Goal: Complete application form

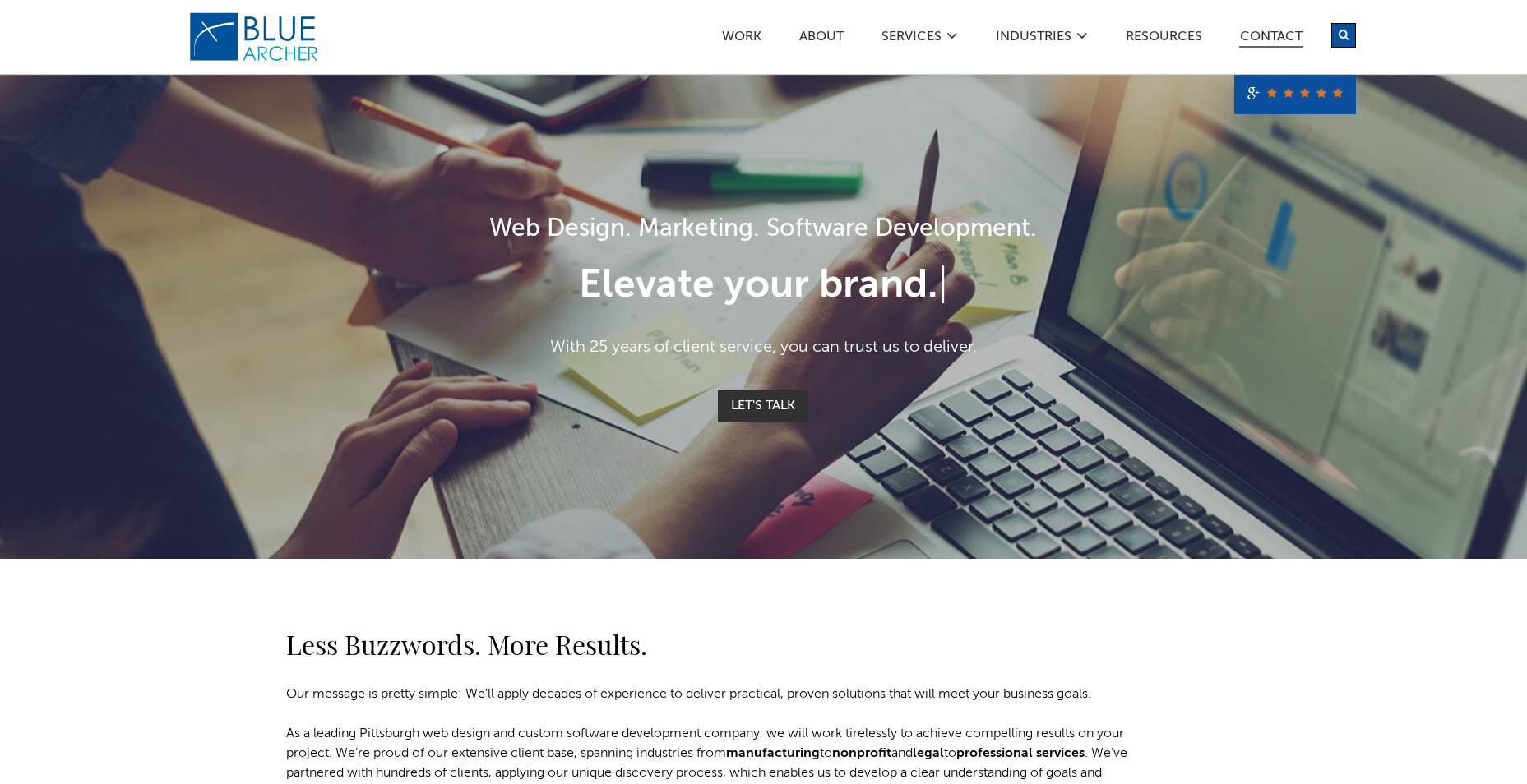
click at [1246, 33] on link "Contact" at bounding box center [1271, 38] width 64 height 17
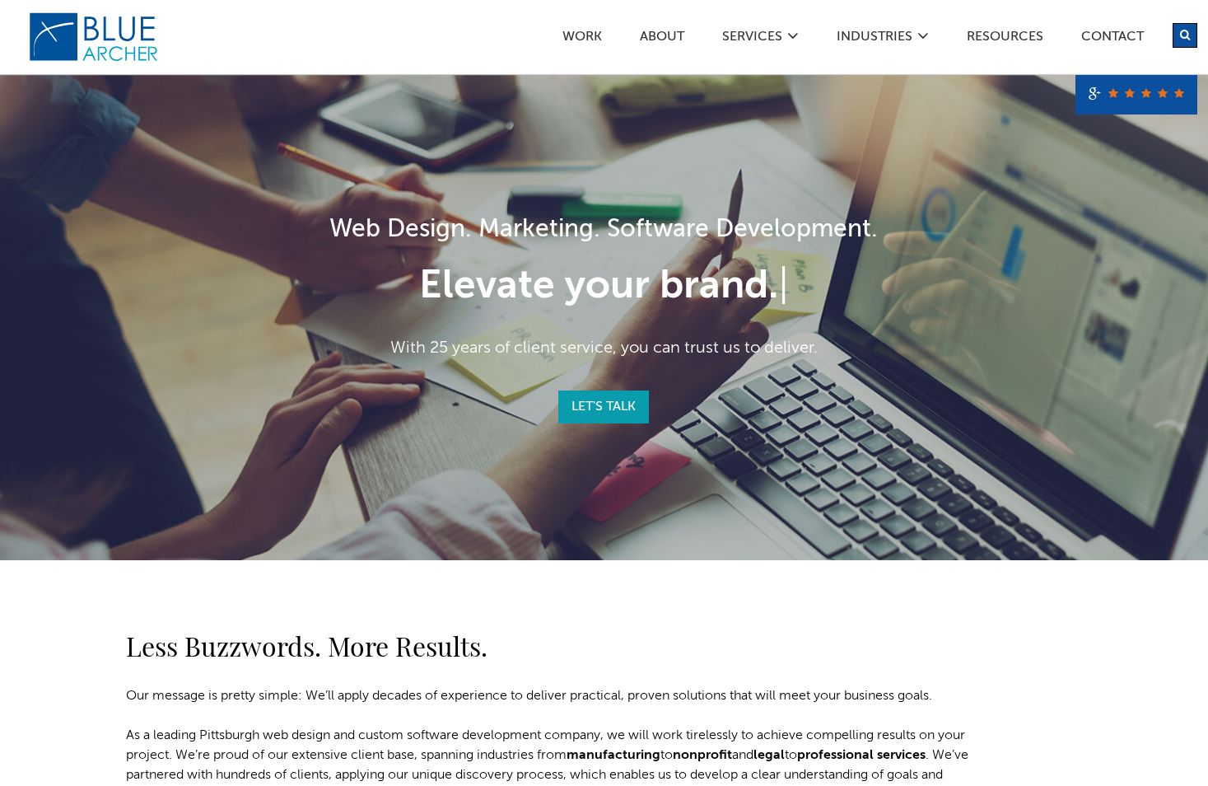
click at [605, 410] on link "Let's Talk" at bounding box center [603, 406] width 91 height 33
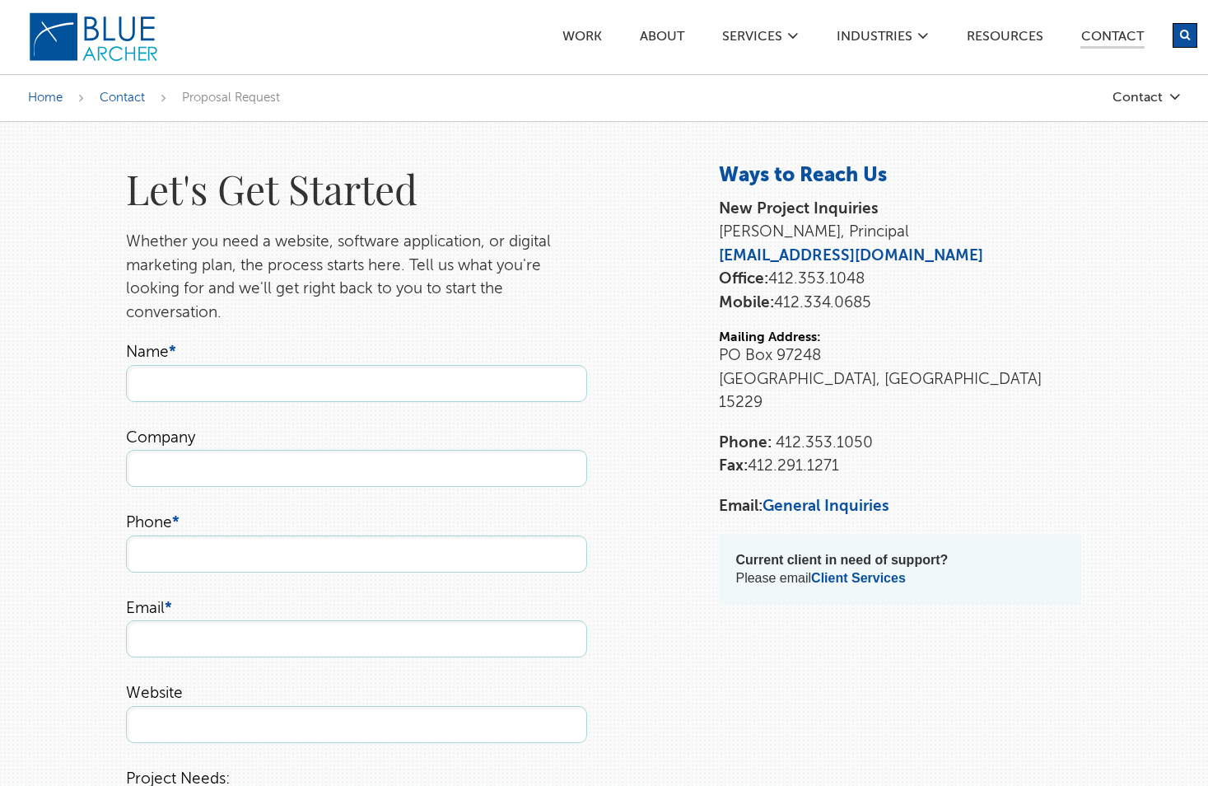
click at [478, 395] on input "Name *" at bounding box center [356, 383] width 461 height 37
click at [413, 378] on input "Name *" at bounding box center [356, 383] width 461 height 37
type input "Derek McDonald"
click at [134, 470] on input "Company" at bounding box center [356, 468] width 461 height 37
type input "University of Pittsburgh"
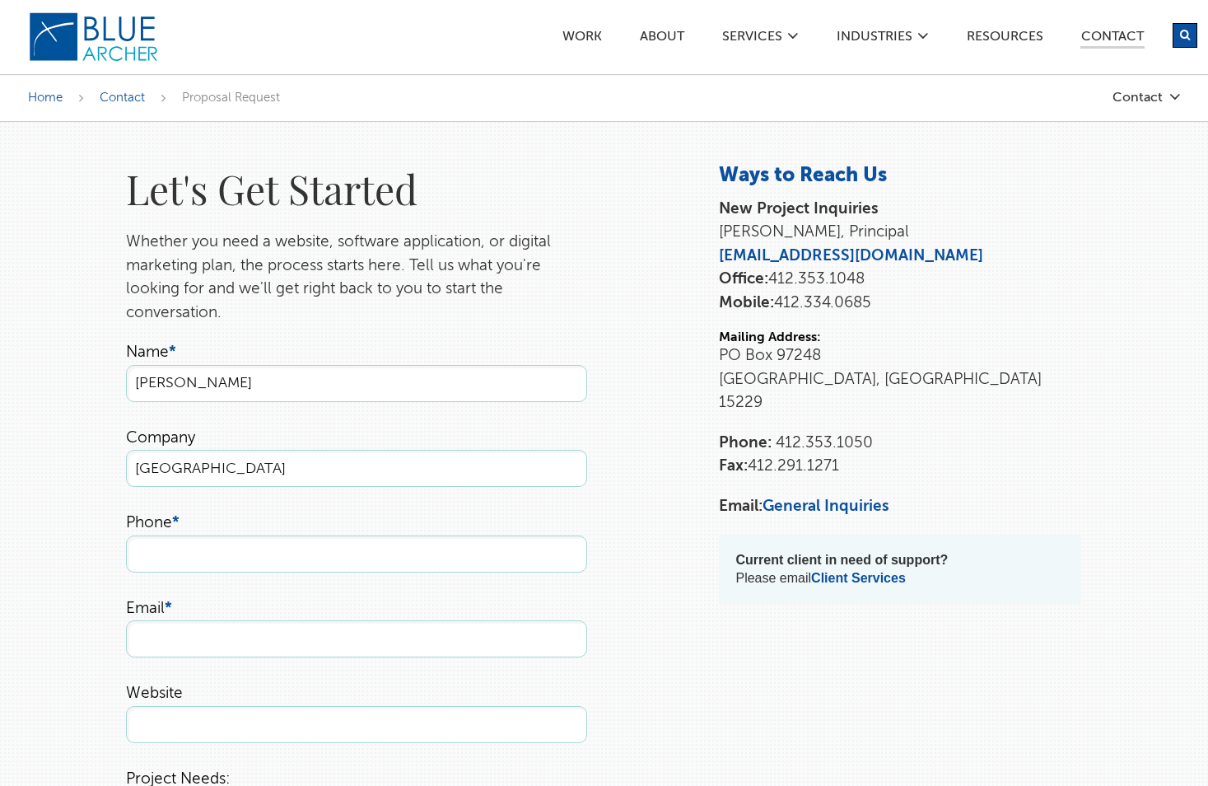
type input "6146680387"
type input "derekbmcdonald@gmail.com"
drag, startPoint x: 234, startPoint y: 551, endPoint x: 58, endPoint y: 535, distance: 176.2
click at [58, 535] on div "Let's Get Started Whether you need a website, software application, or digital …" at bounding box center [605, 770] width 1186 height 1215
type input "412-648-4849"
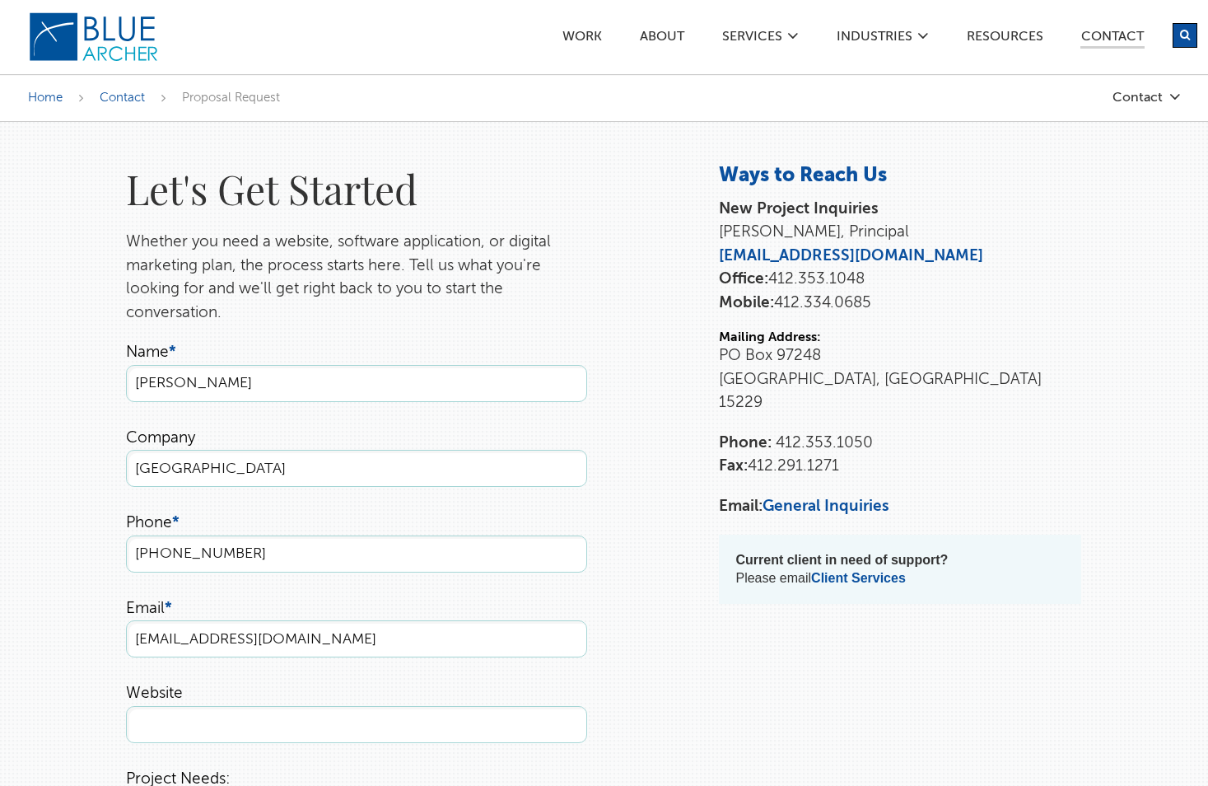
drag, startPoint x: 355, startPoint y: 635, endPoint x: 12, endPoint y: 620, distance: 343.0
click at [12, 620] on div "Let's Get Started Whether you need a website, software application, or digital …" at bounding box center [605, 770] width 1186 height 1215
type input "derekmcd@pitt.edu"
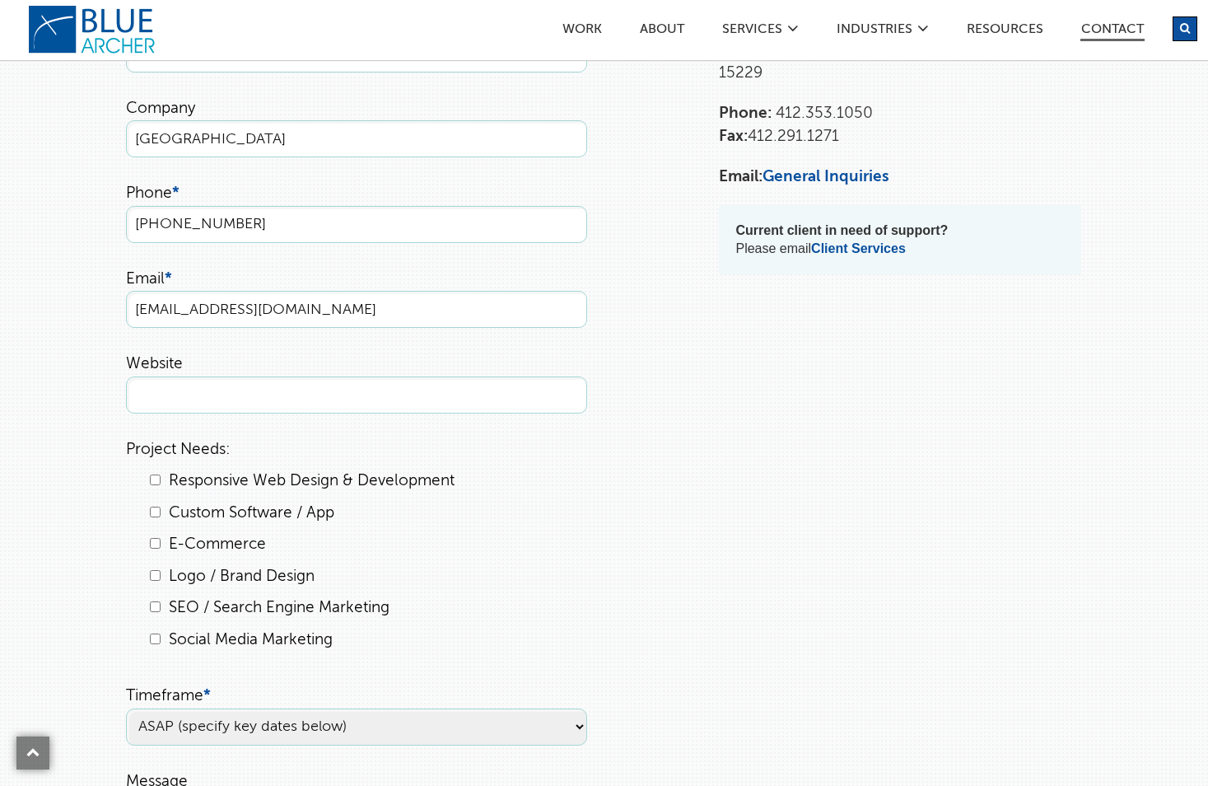
scroll to position [412, 0]
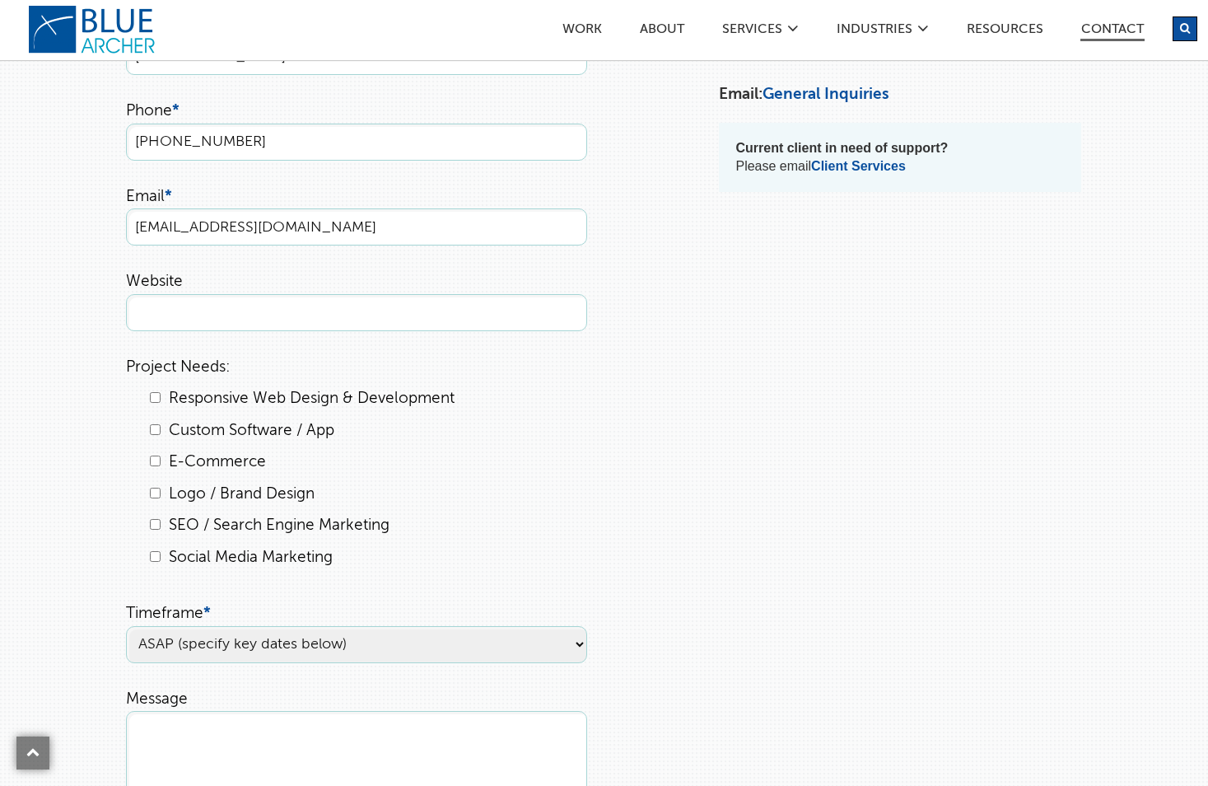
click at [154, 404] on li "Responsive Web Design & Development" at bounding box center [367, 399] width 441 height 24
click at [152, 403] on input "Responsive Web Design & Development" at bounding box center [155, 397] width 11 height 11
checkbox input "true"
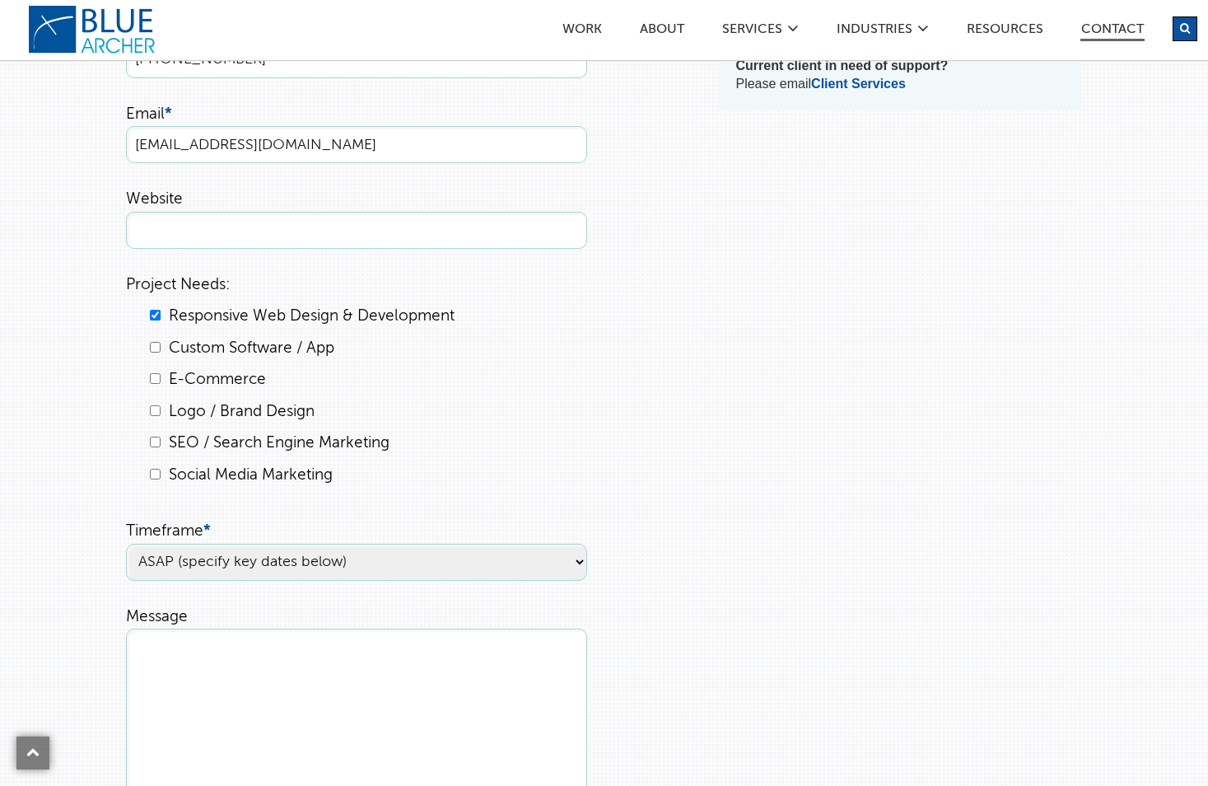
click at [418, 563] on select "ASAP (specify key dates below) Within 3 months Within 6 months Undecided" at bounding box center [356, 562] width 461 height 37
select select "Within 6 months"
click at [126, 544] on select "ASAP (specify key dates below) Within 3 months Within 6 months Undecided" at bounding box center [356, 562] width 461 height 37
click at [342, 690] on textarea "Message" at bounding box center [356, 710] width 461 height 165
paste textarea "The Office of Innovation and Entrepreneurship (OIE) and the School of Education…"
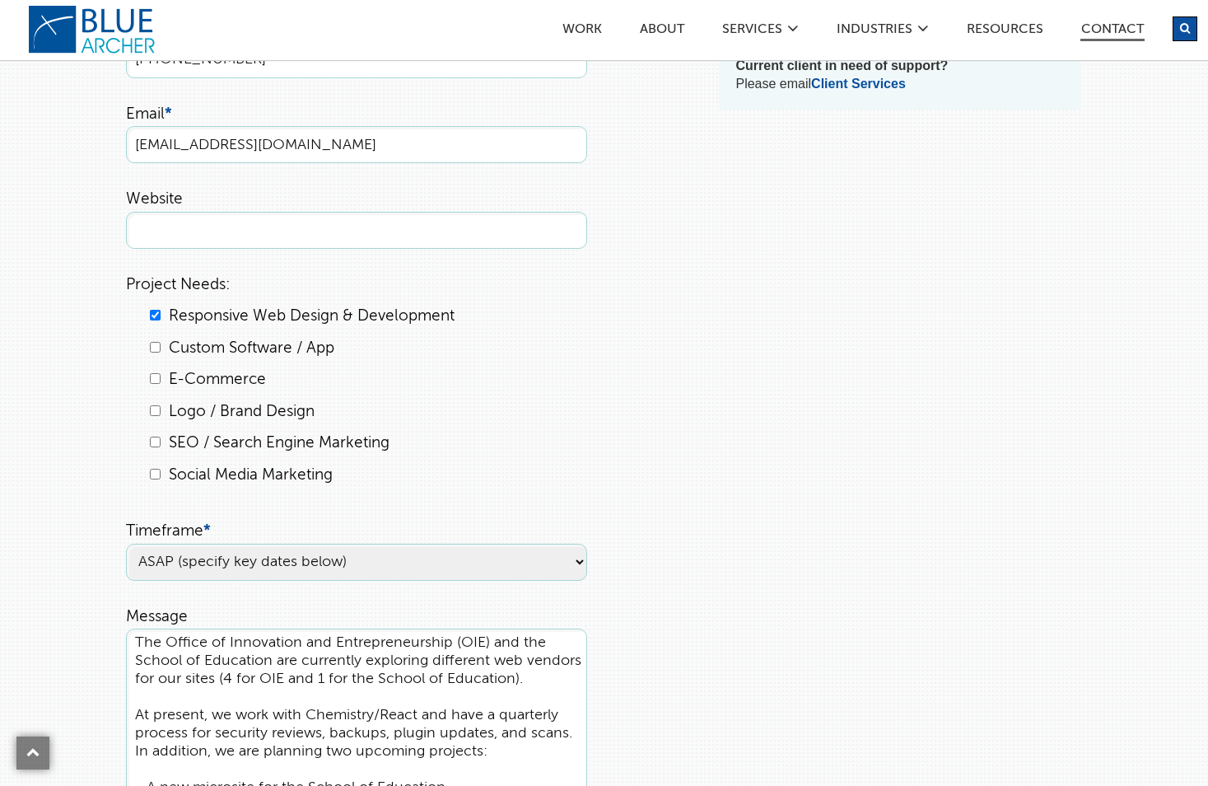
click at [170, 640] on textarea "The Office of Innovation and Entrepreneurship (OIE) and the School of Education…" at bounding box center [356, 710] width 461 height 165
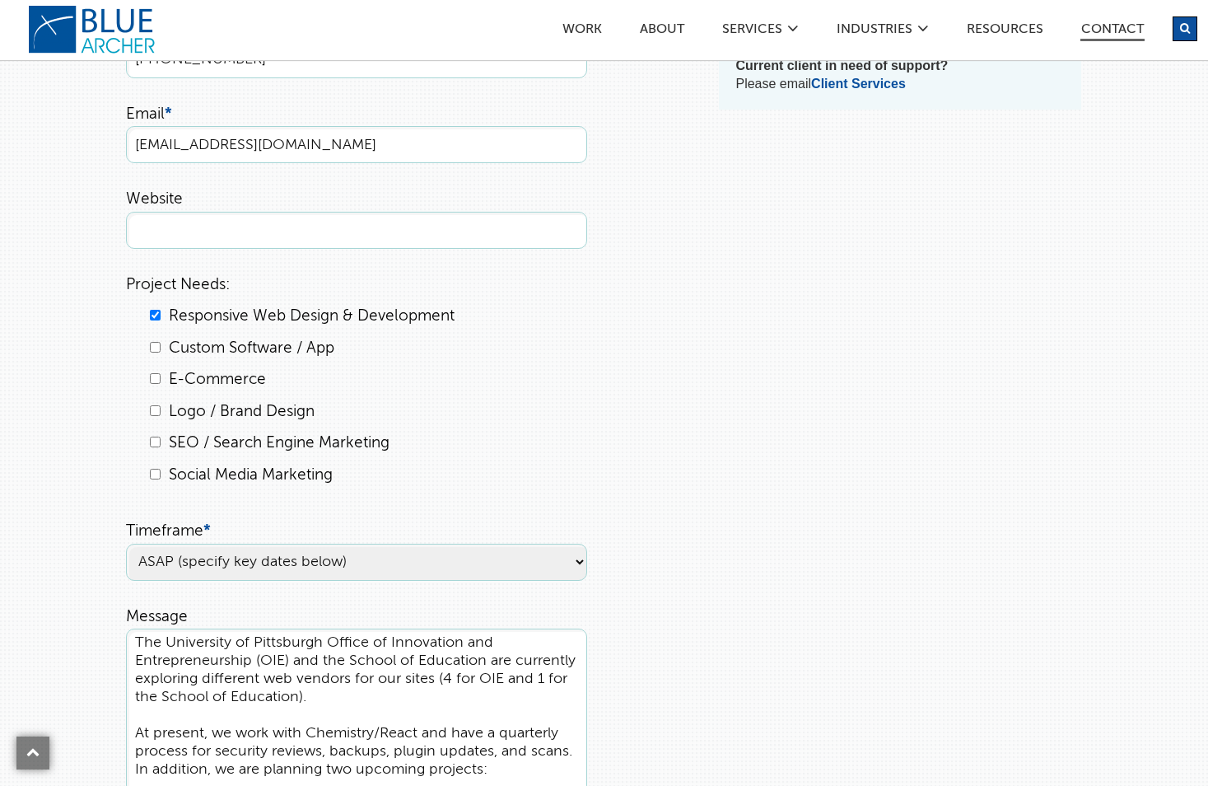
click at [302, 709] on textarea "The University of Pittsburgh Office of Innovation and Entrepreneurship (OIE) an…" at bounding box center [356, 710] width 461 height 165
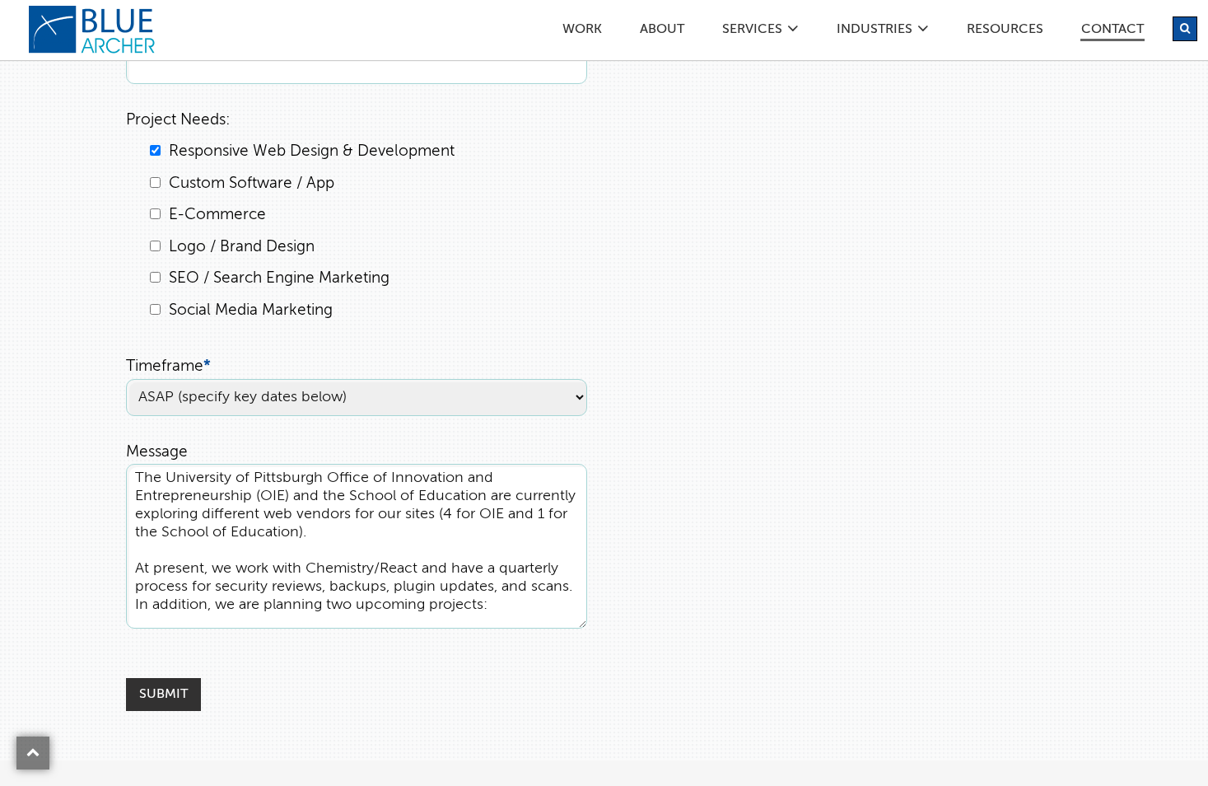
scroll to position [824, 0]
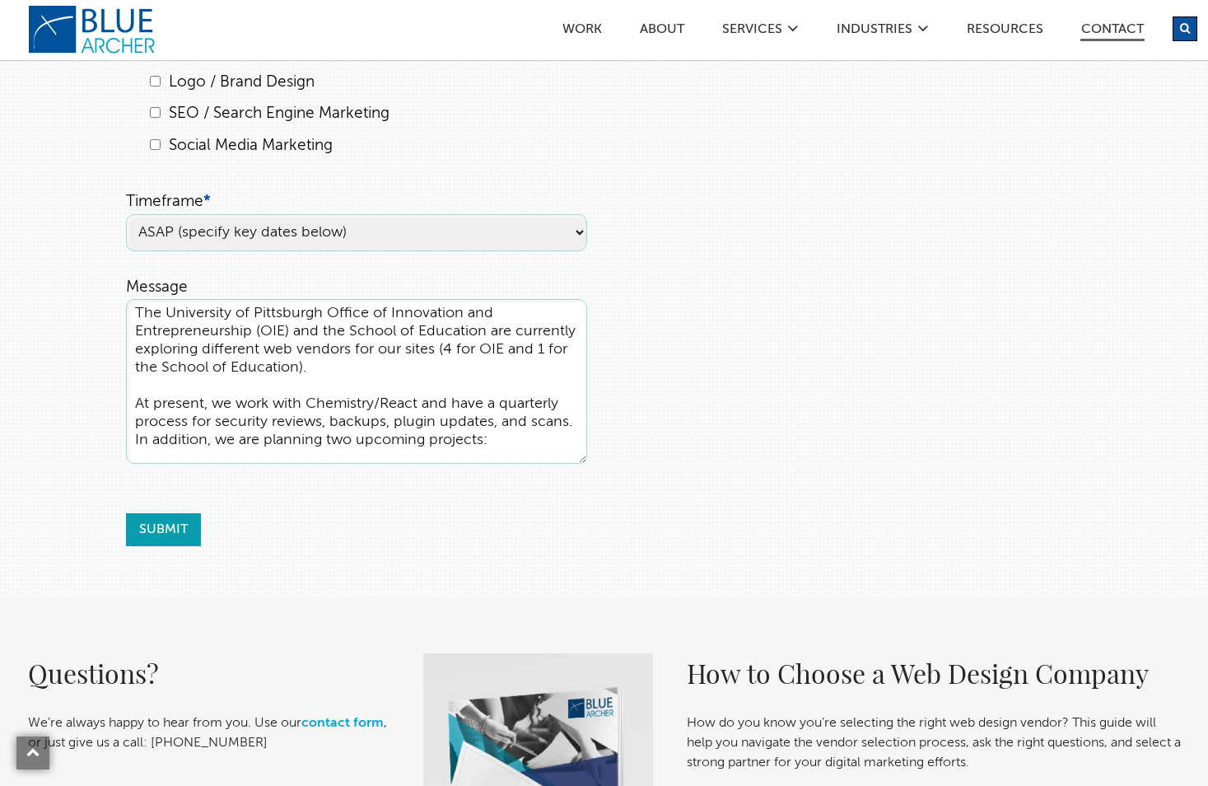
type textarea "The University of Pittsburgh Office of Innovation and Entrepreneurship (OIE) an…"
click at [175, 528] on input "Submit" at bounding box center [163, 529] width 75 height 33
